Goal: Transaction & Acquisition: Obtain resource

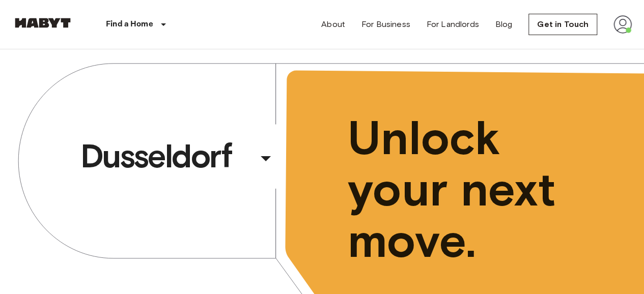
scroll to position [305, 0]
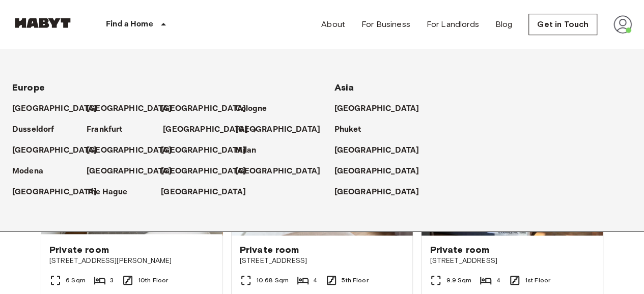
drag, startPoint x: 173, startPoint y: 140, endPoint x: 170, endPoint y: 133, distance: 7.3
click at [173, 139] on div "[GEOGRAPHIC_DATA]" at bounding box center [198, 146] width 74 height 21
click at [169, 130] on p "[GEOGRAPHIC_DATA]" at bounding box center [205, 130] width 85 height 12
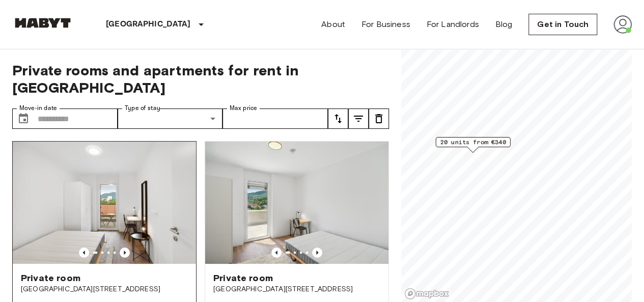
scroll to position [102, 0]
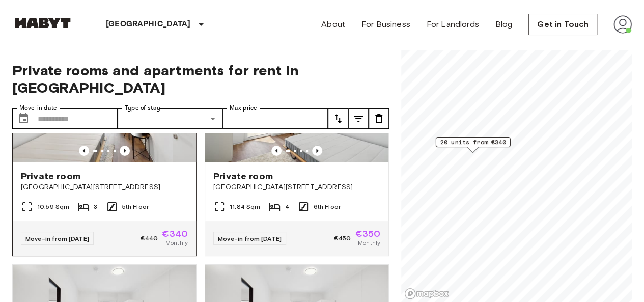
click at [151, 170] on div "Private room" at bounding box center [104, 176] width 167 height 12
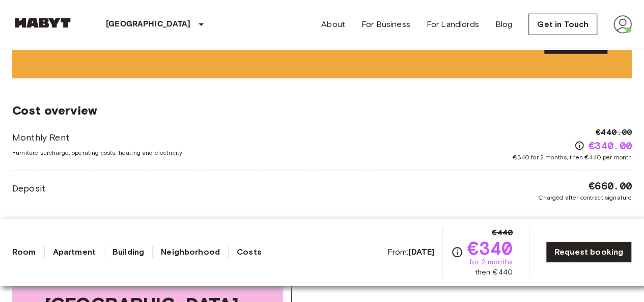
scroll to position [1526, 0]
